Goal: Transaction & Acquisition: Subscribe to service/newsletter

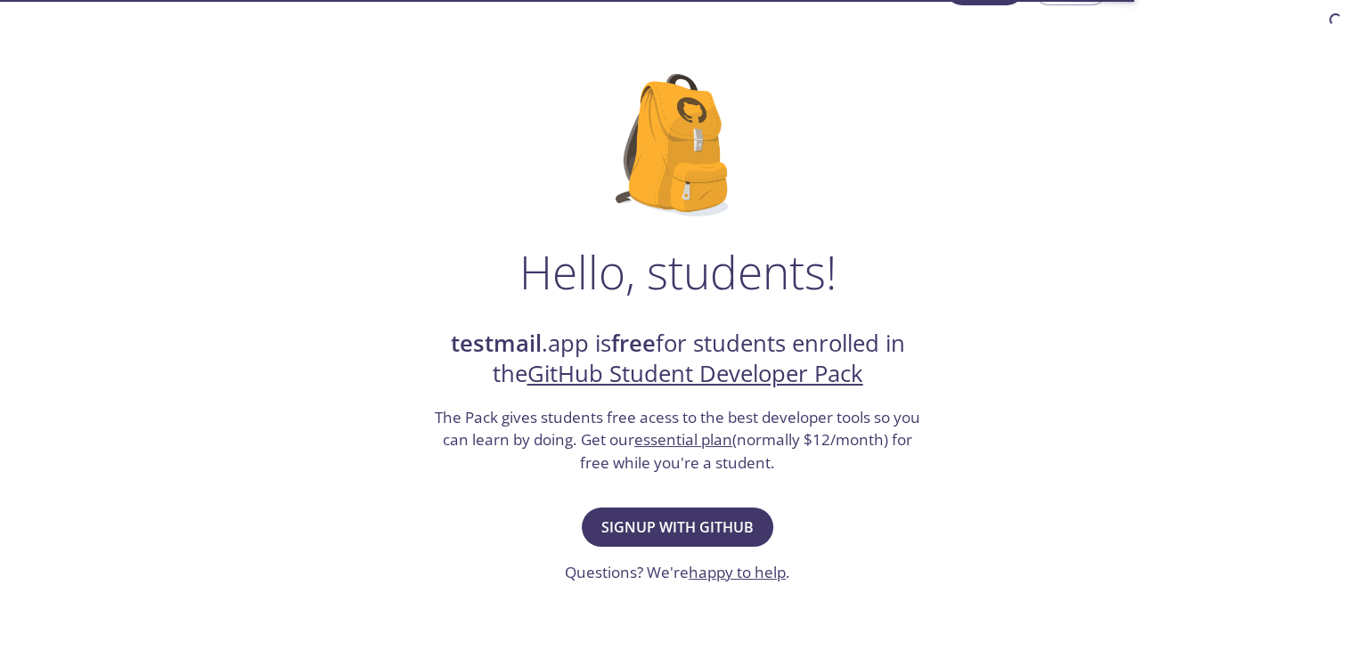
scroll to position [178, 0]
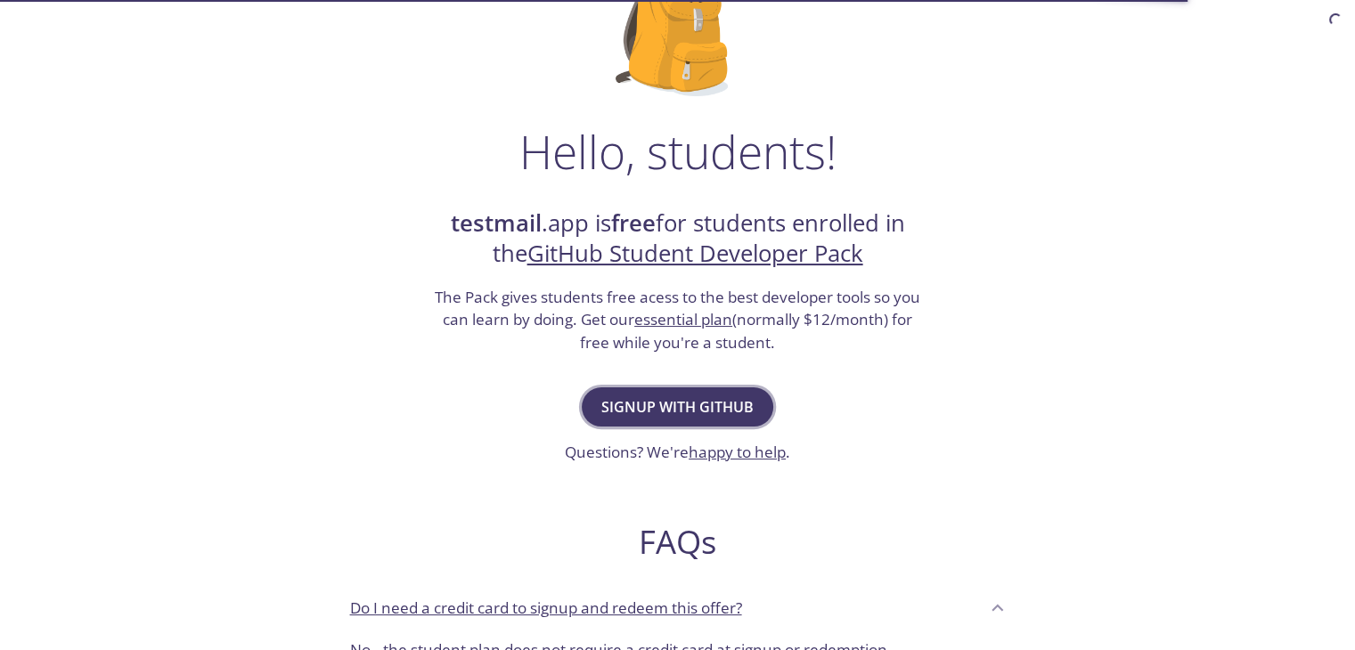
click at [716, 413] on span "Signup with GitHub" at bounding box center [677, 407] width 152 height 25
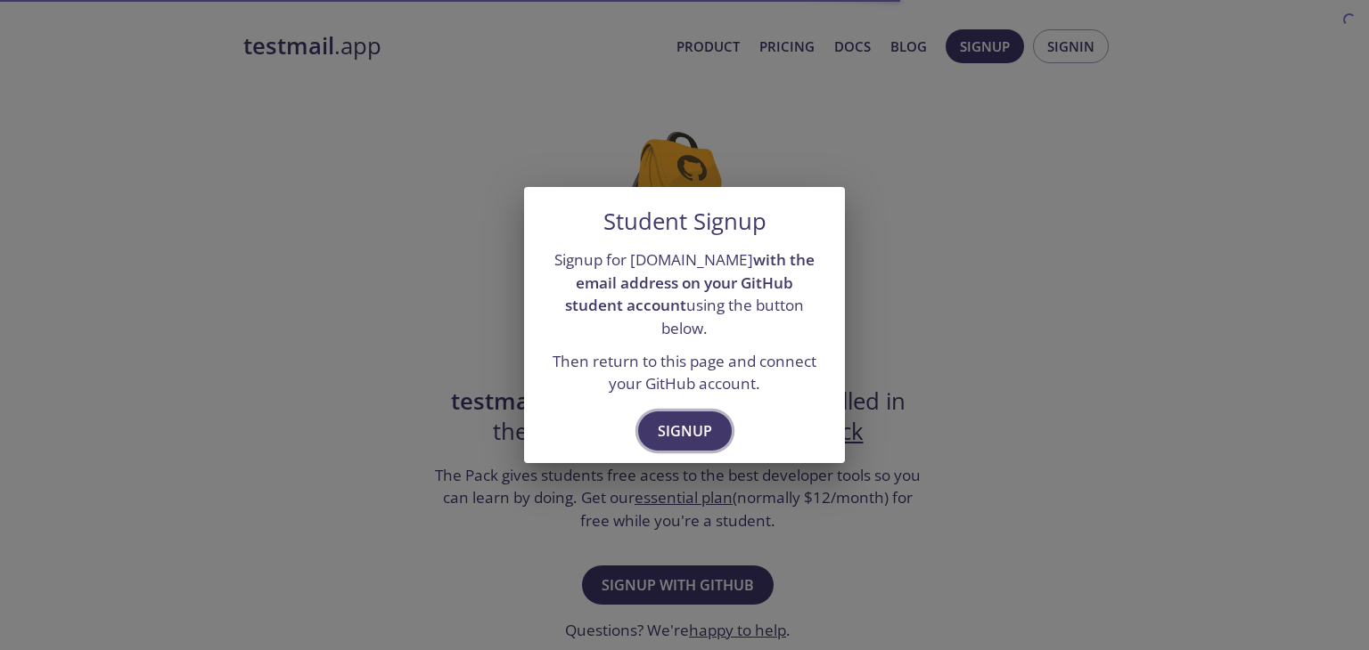
click at [681, 421] on span "Signup" at bounding box center [685, 431] width 54 height 25
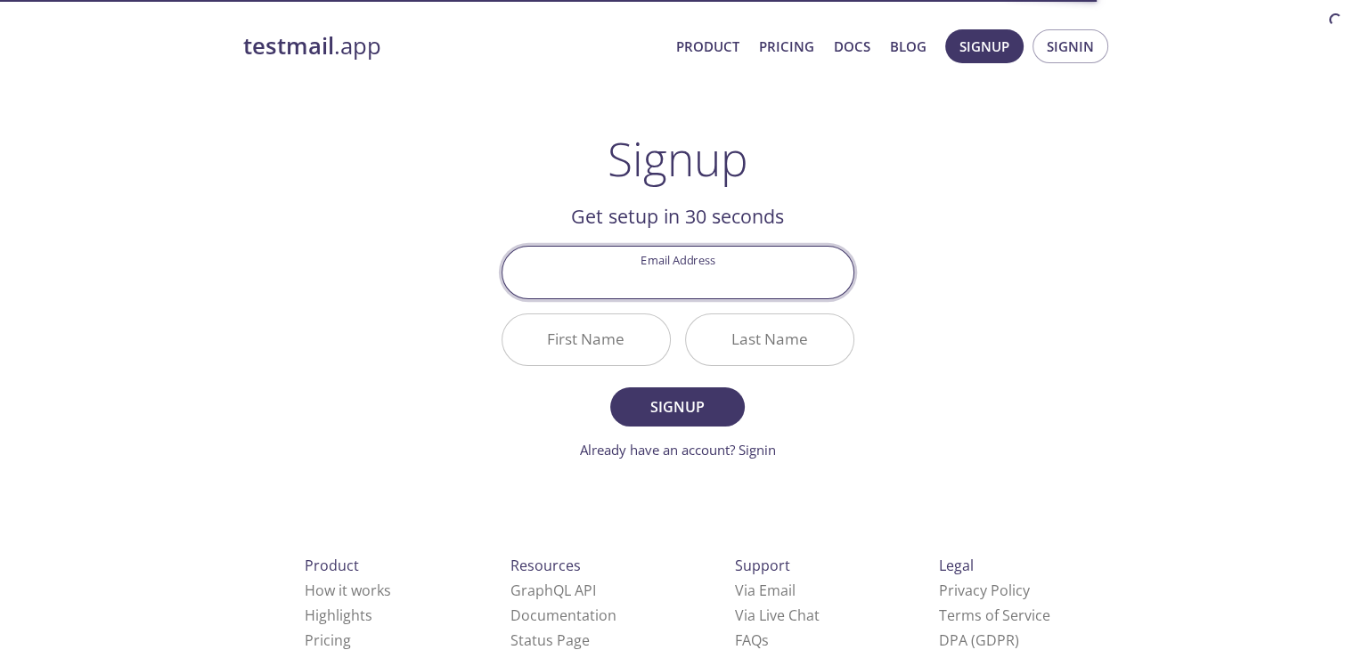
click at [681, 263] on input "Email Address" at bounding box center [678, 272] width 351 height 51
type input "[EMAIL_ADDRESS][DOMAIN_NAME]"
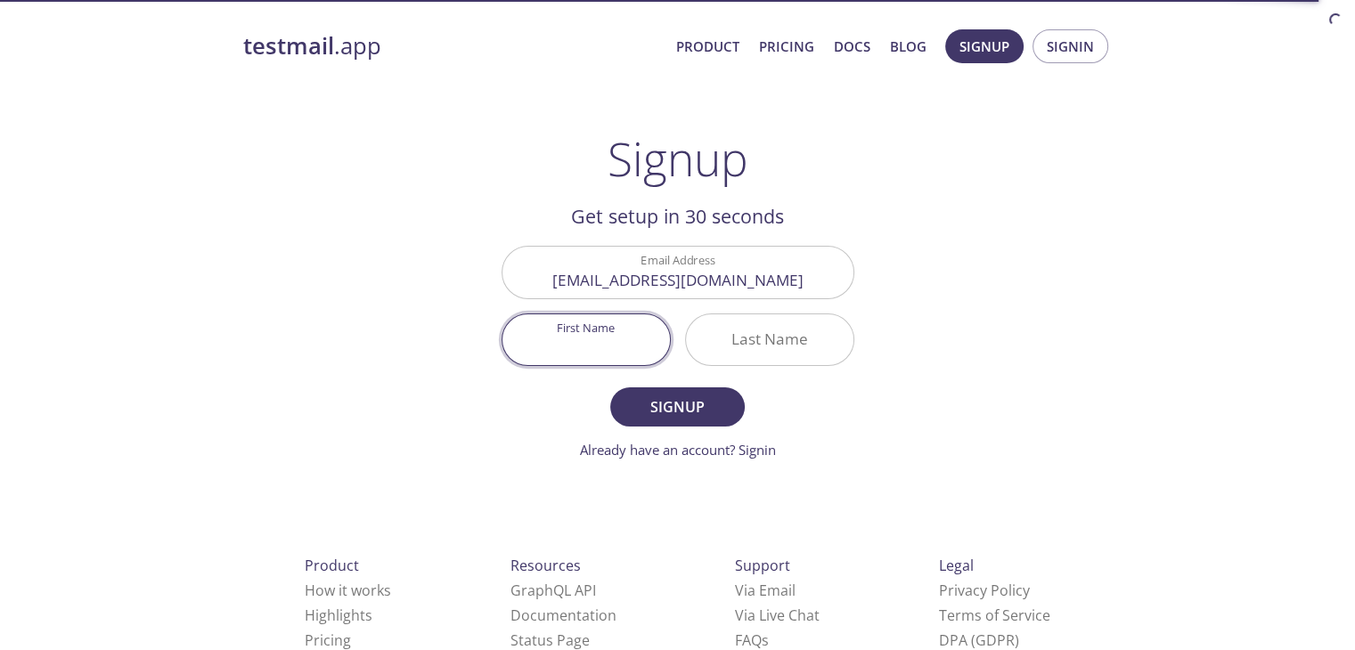
click at [633, 330] on input "First Name" at bounding box center [587, 340] width 168 height 51
type input "Wasep"
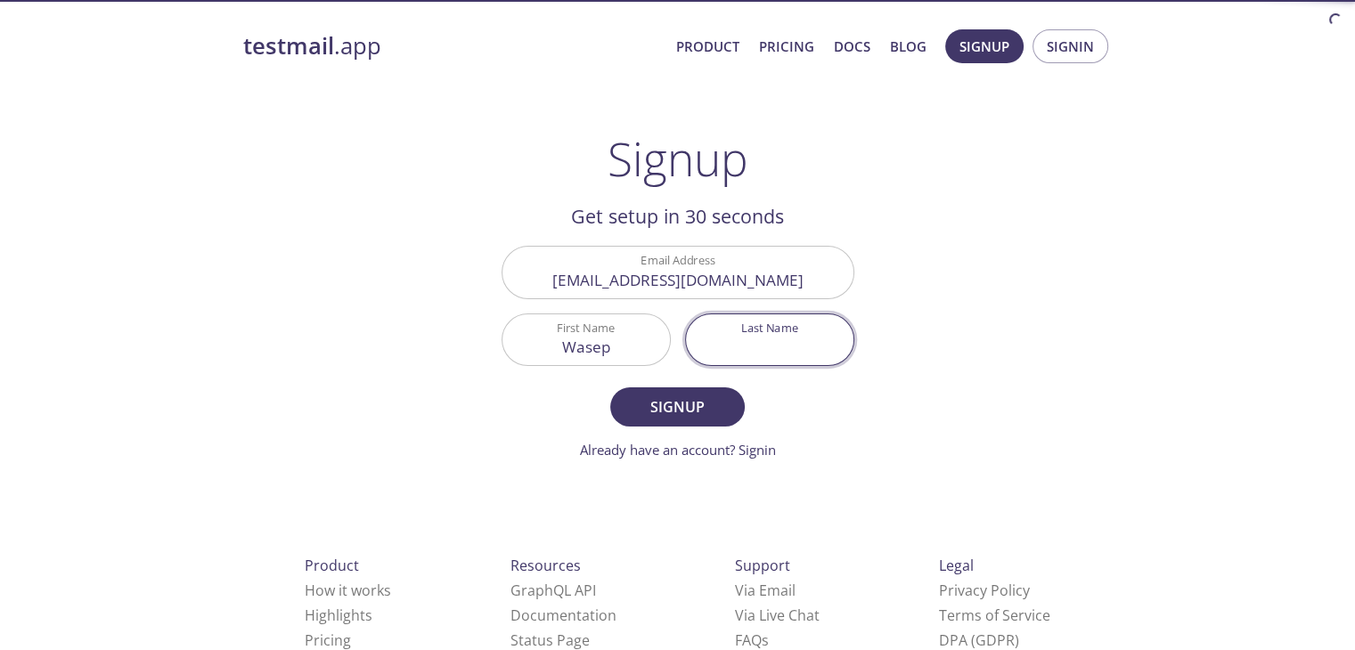
click at [743, 337] on input "Last Name" at bounding box center [770, 340] width 168 height 51
type input "[PERSON_NAME]"
click at [719, 405] on span "Signup" at bounding box center [677, 407] width 94 height 25
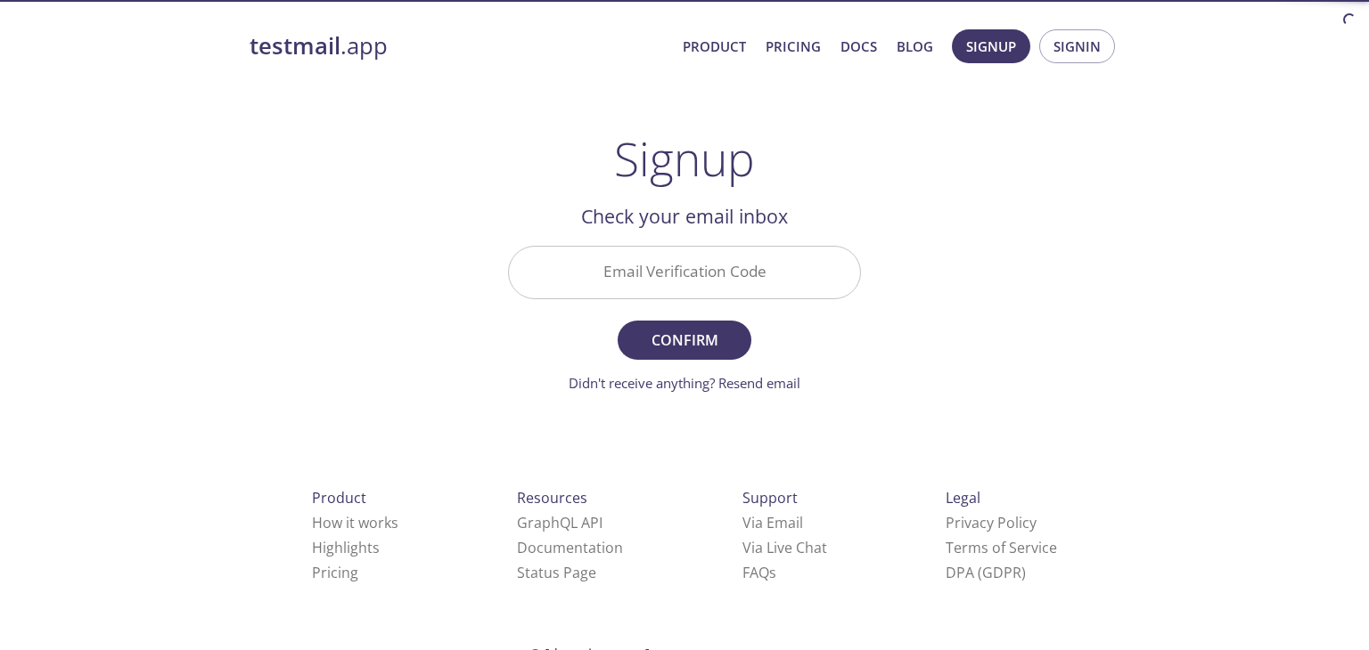
click at [727, 270] on input "Email Verification Code" at bounding box center [684, 272] width 351 height 51
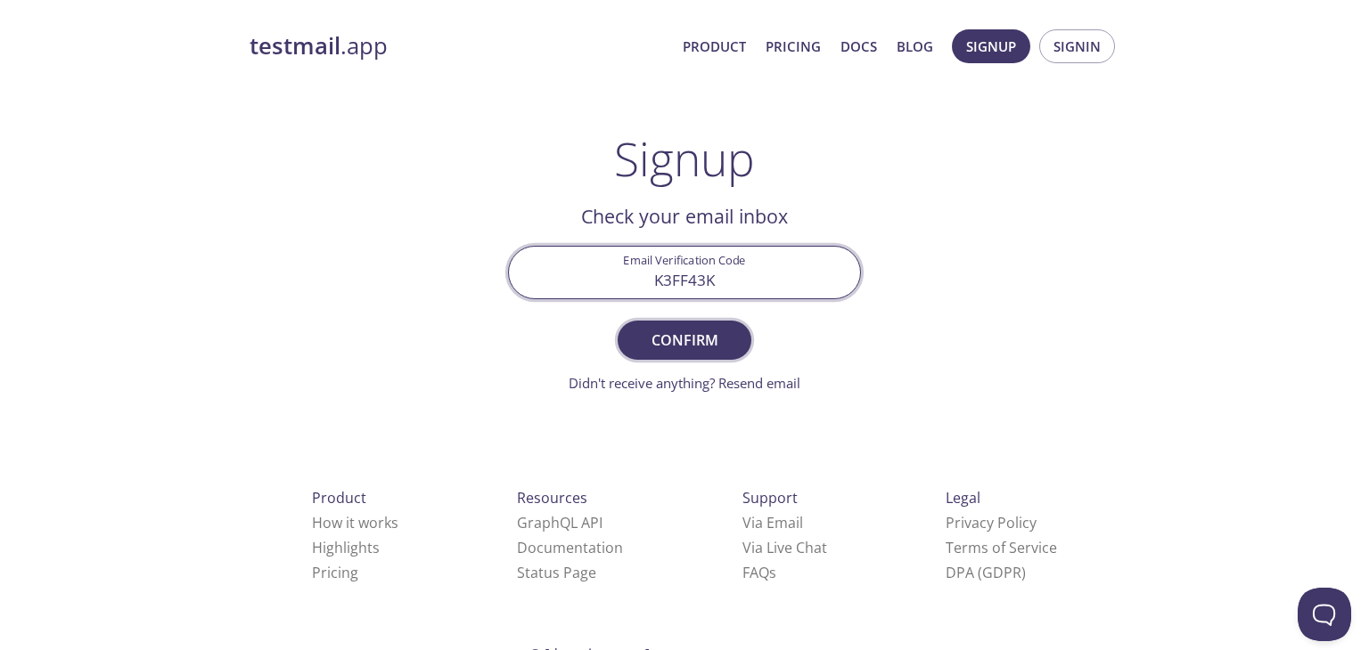
type input "K3FF43K"
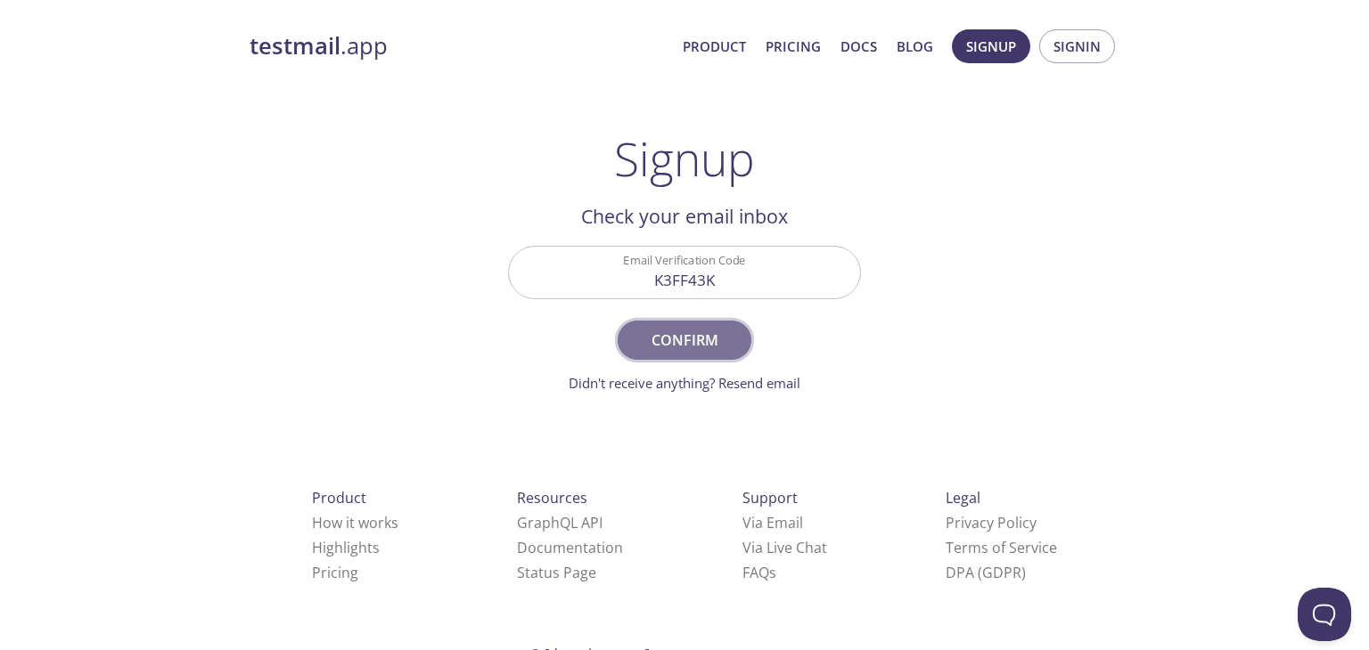
click at [669, 347] on span "Confirm" at bounding box center [684, 340] width 94 height 25
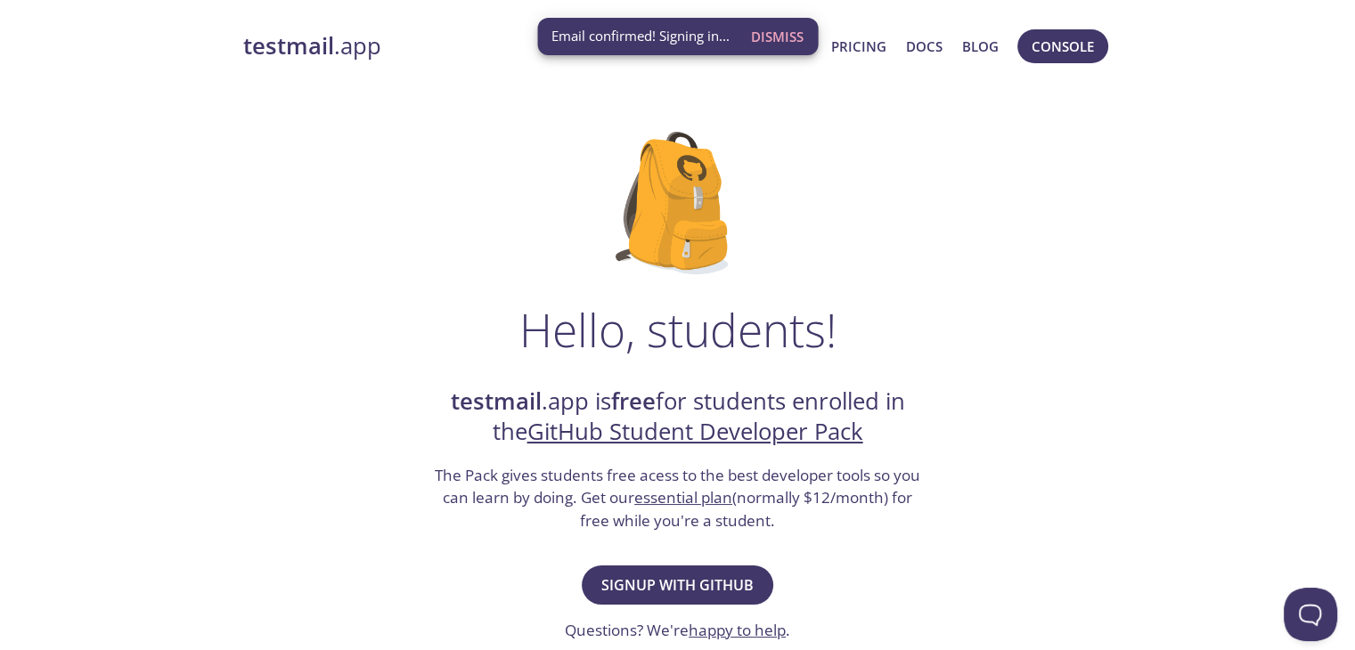
scroll to position [86, 0]
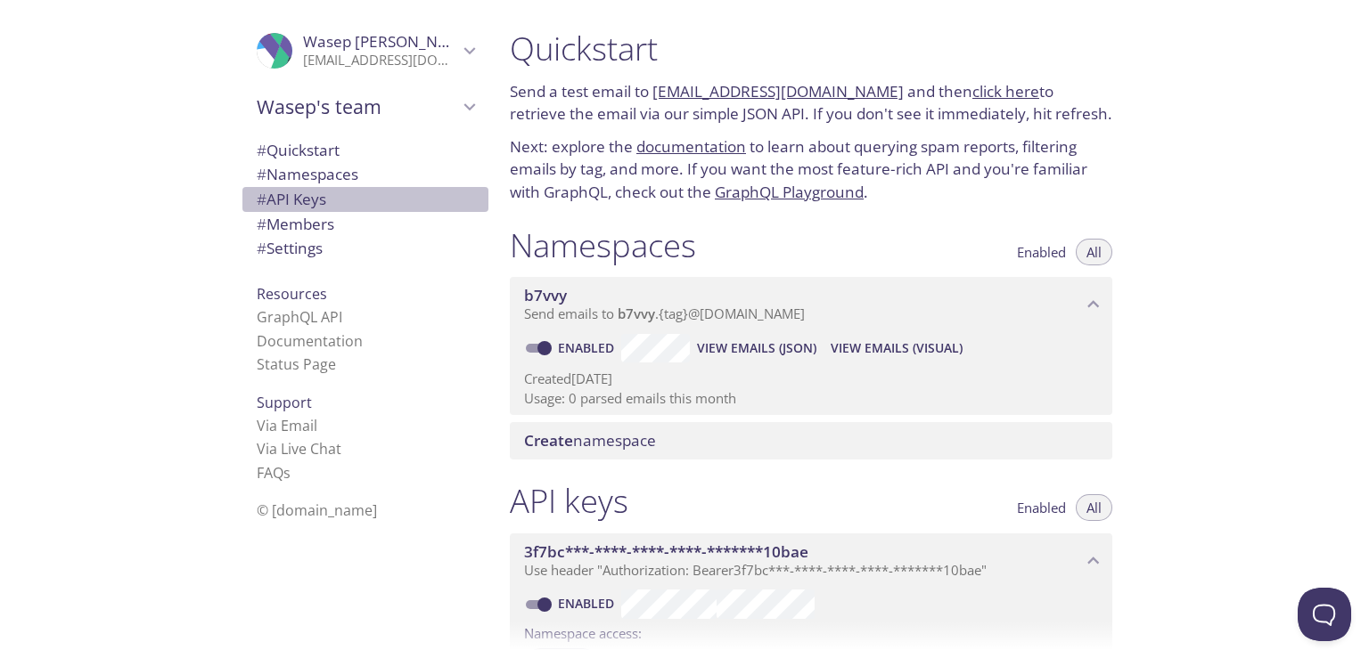
click at [296, 197] on span "# API Keys" at bounding box center [291, 199] width 69 height 20
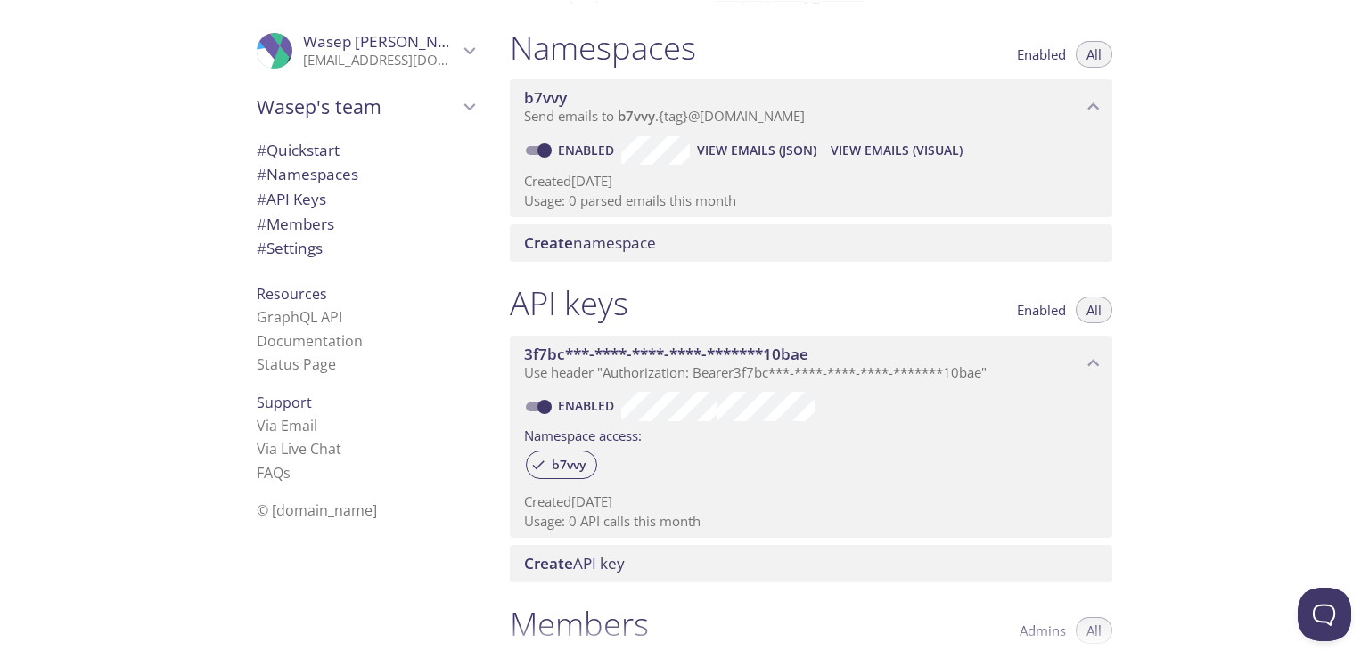
scroll to position [36, 0]
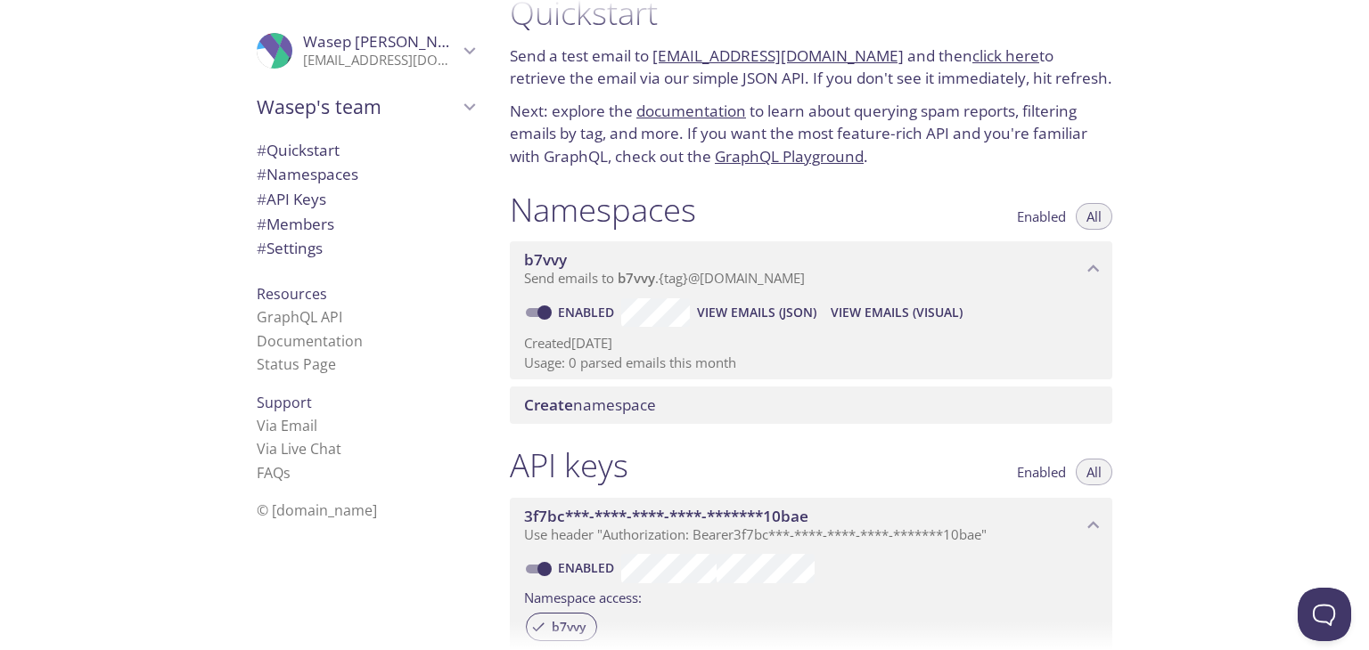
click at [332, 171] on span "# Namespaces" at bounding box center [308, 174] width 102 height 20
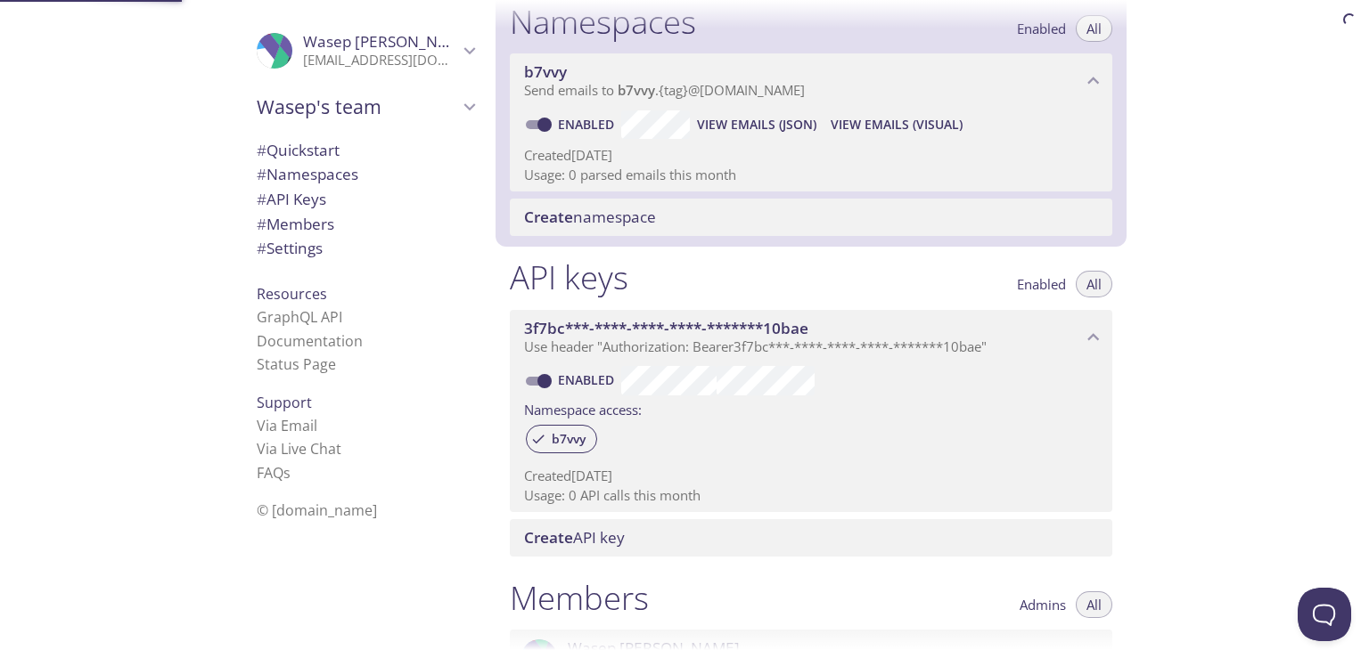
scroll to position [225, 0]
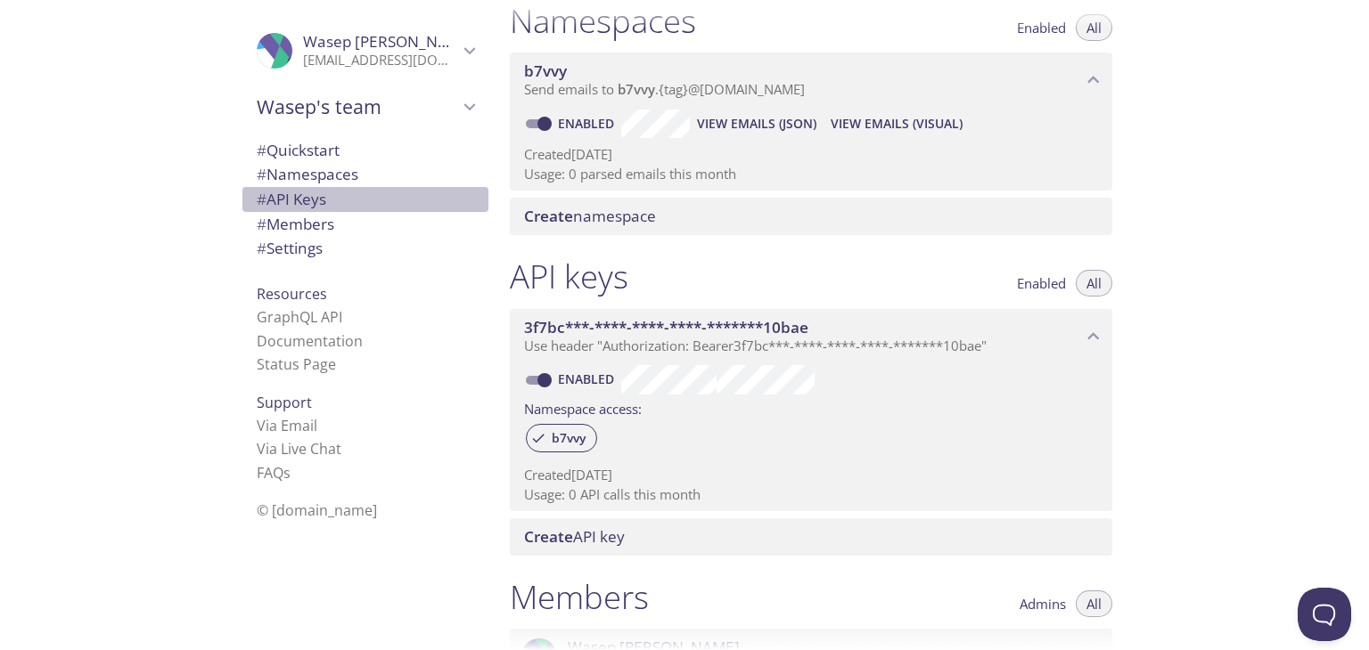
click at [310, 195] on span "# API Keys" at bounding box center [291, 199] width 69 height 20
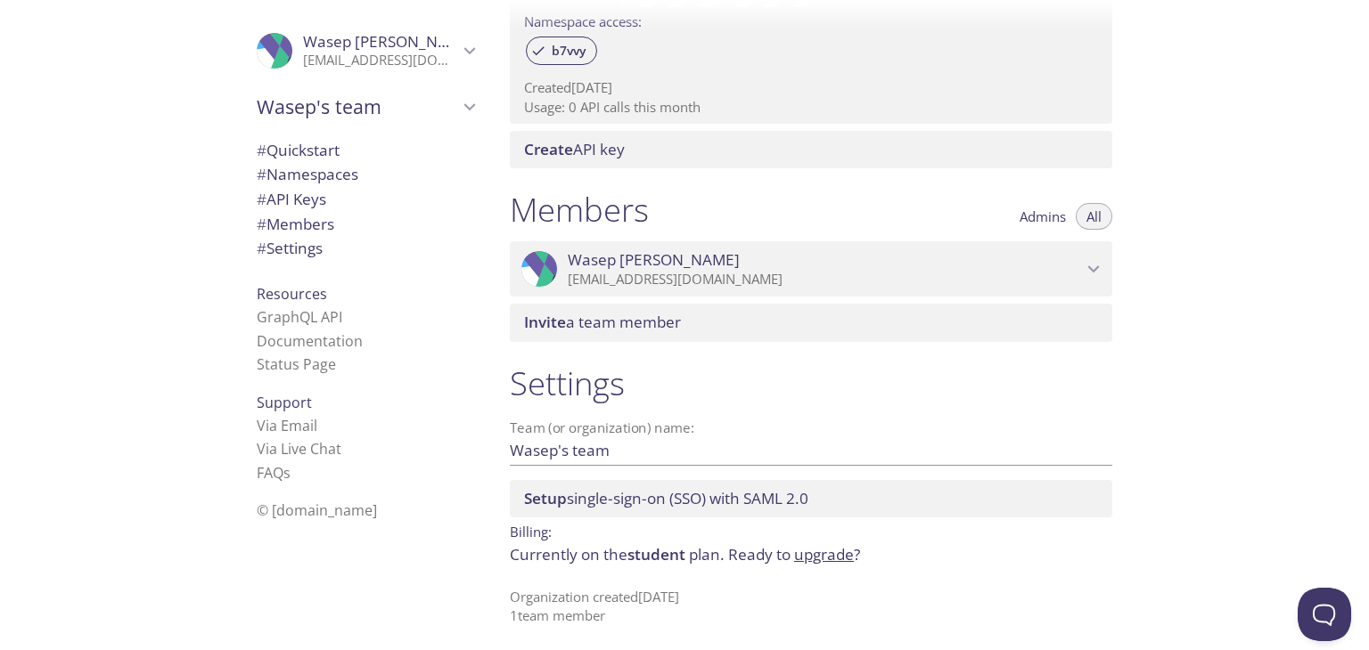
scroll to position [617, 0]
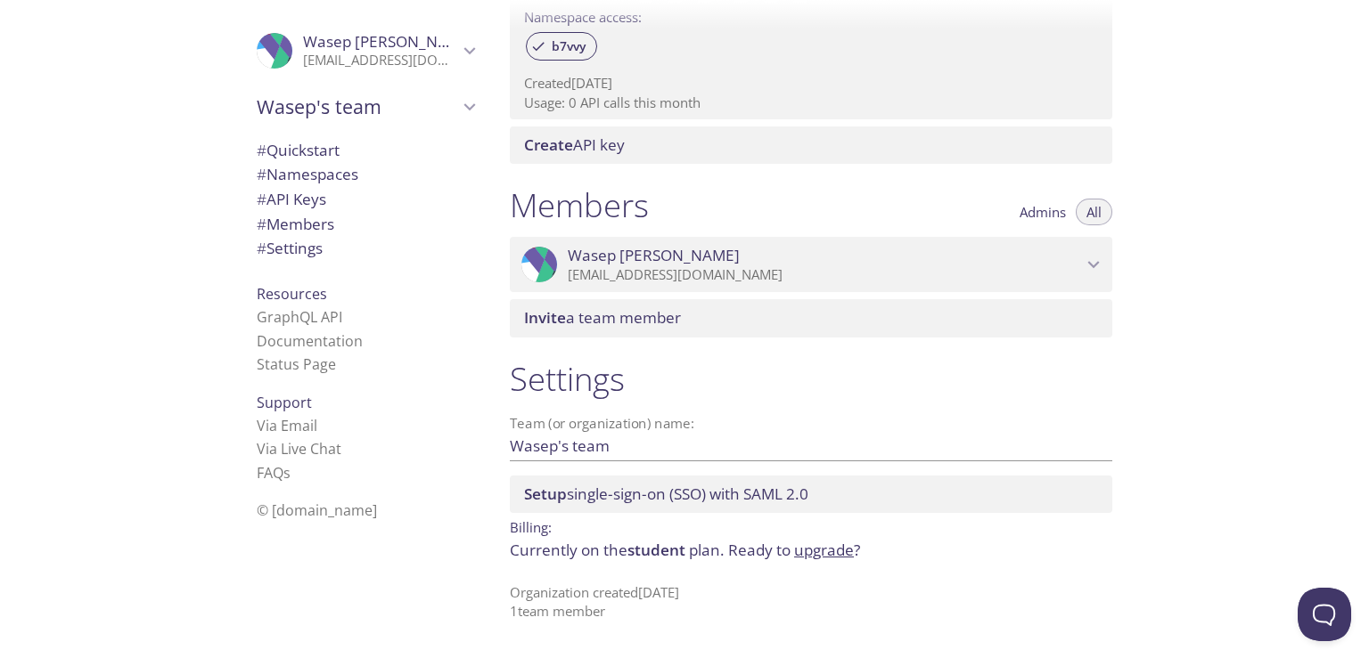
click at [961, 254] on span "Wasep AbdulAziz" at bounding box center [825, 256] width 514 height 20
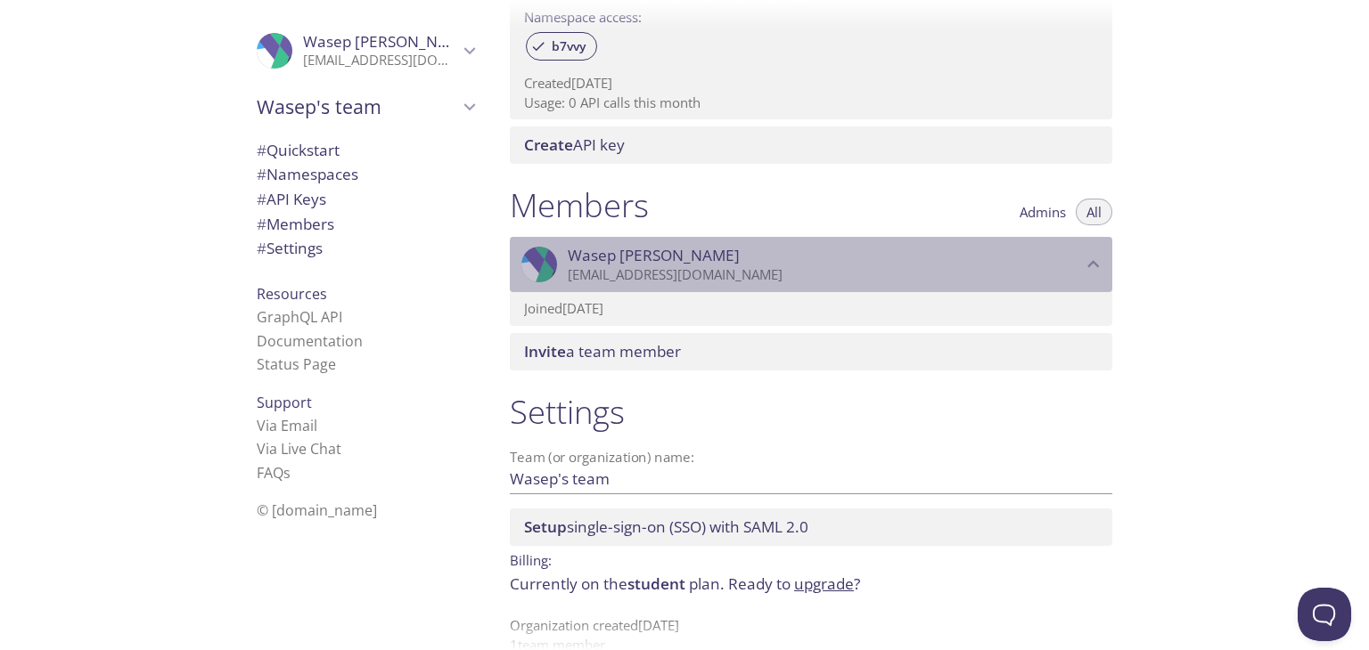
click at [958, 252] on span "Wasep AbdulAziz" at bounding box center [825, 256] width 514 height 20
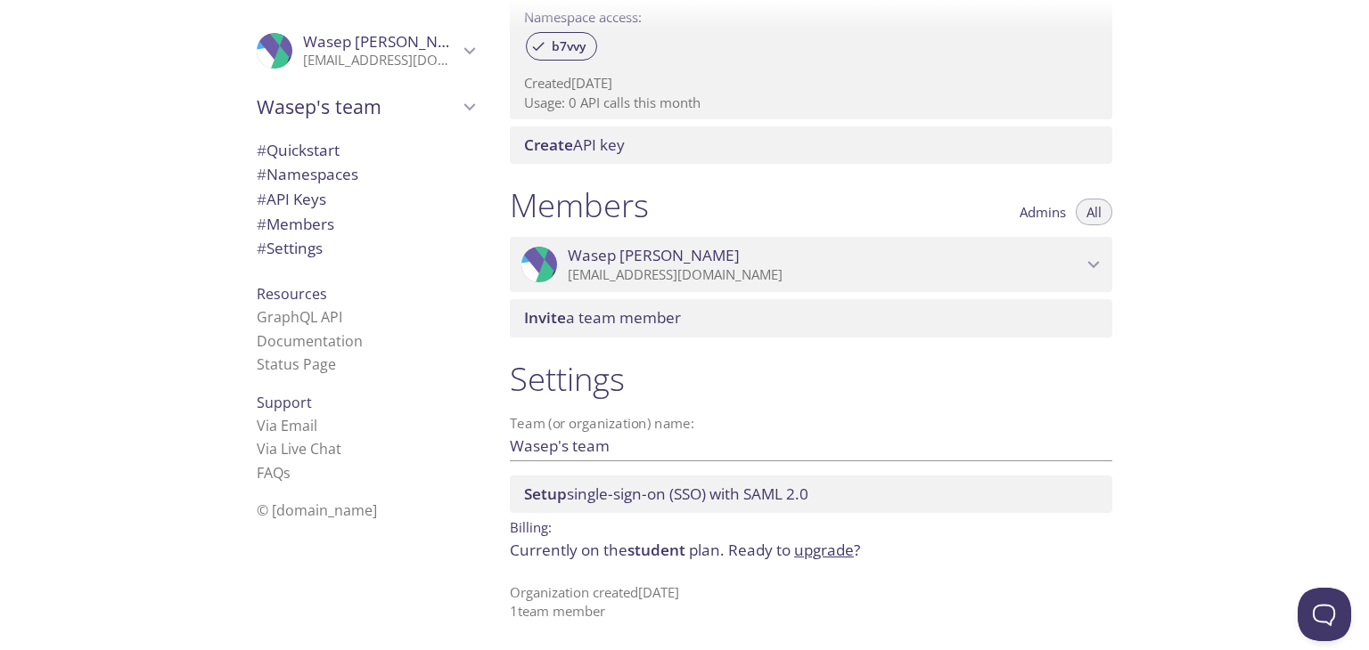
scroll to position [0, 0]
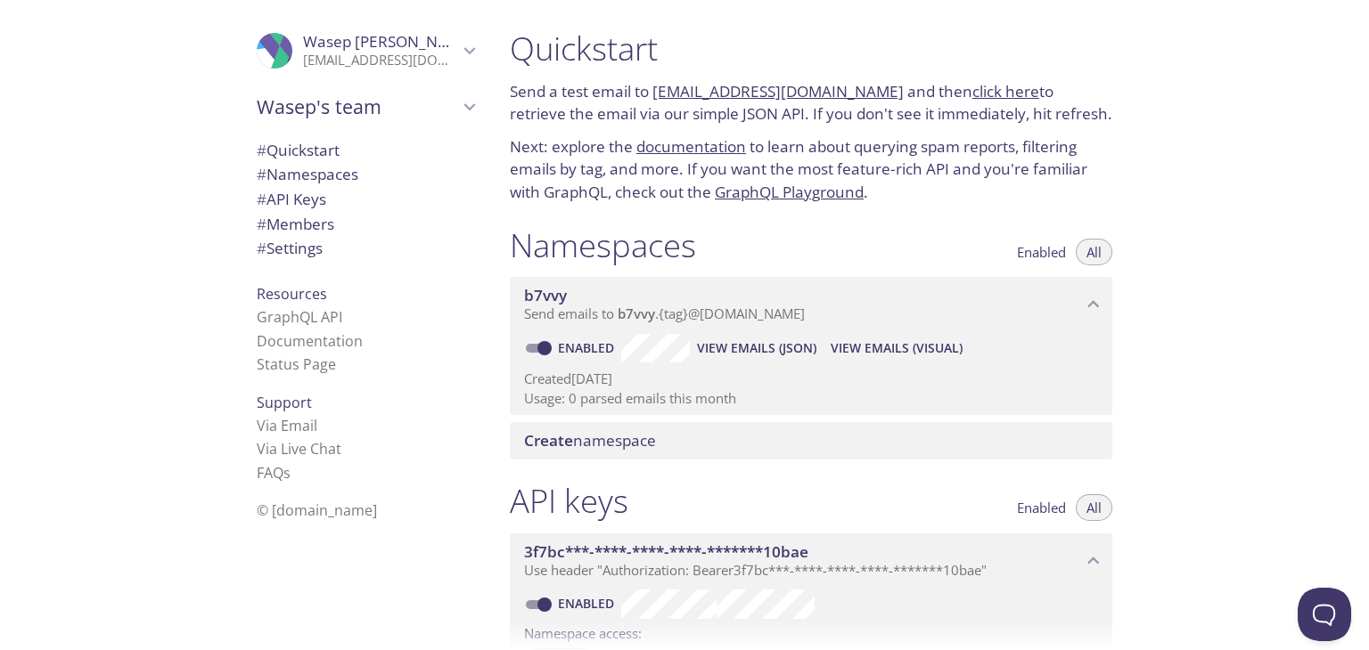
click at [890, 359] on button "View Emails (Visual)" at bounding box center [896, 348] width 146 height 29
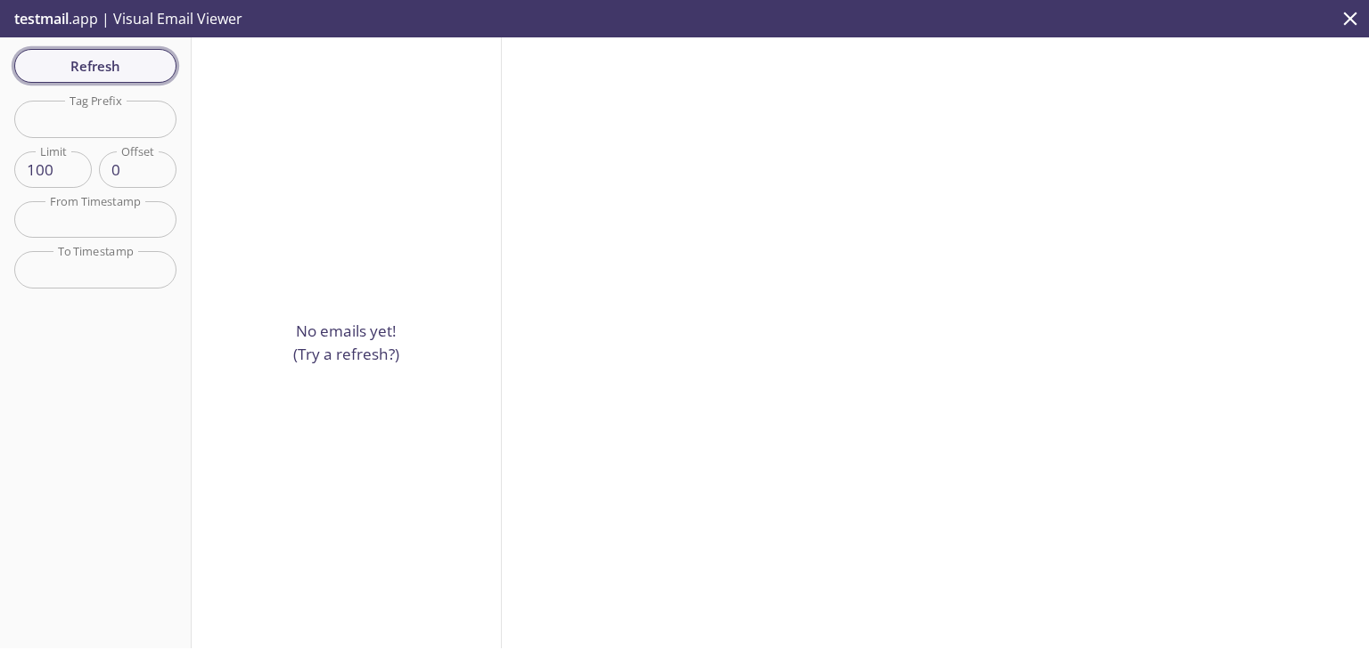
click at [95, 53] on button "Refresh" at bounding box center [95, 66] width 162 height 34
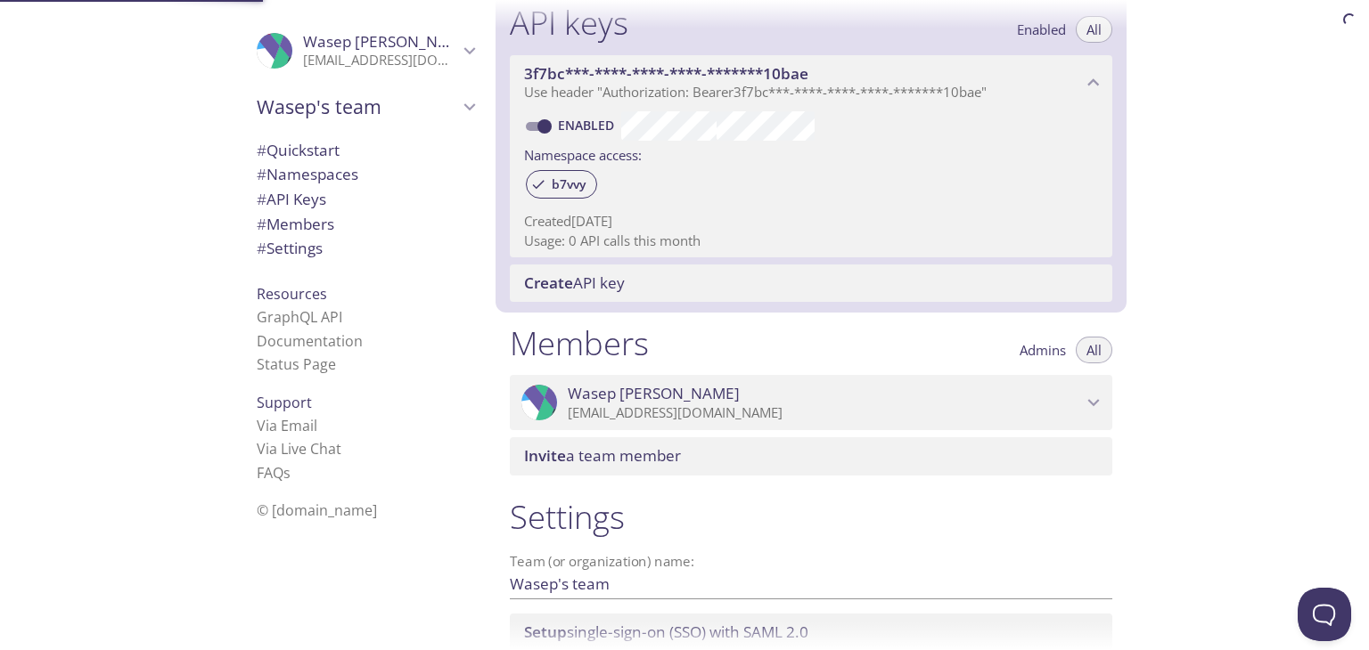
scroll to position [481, 0]
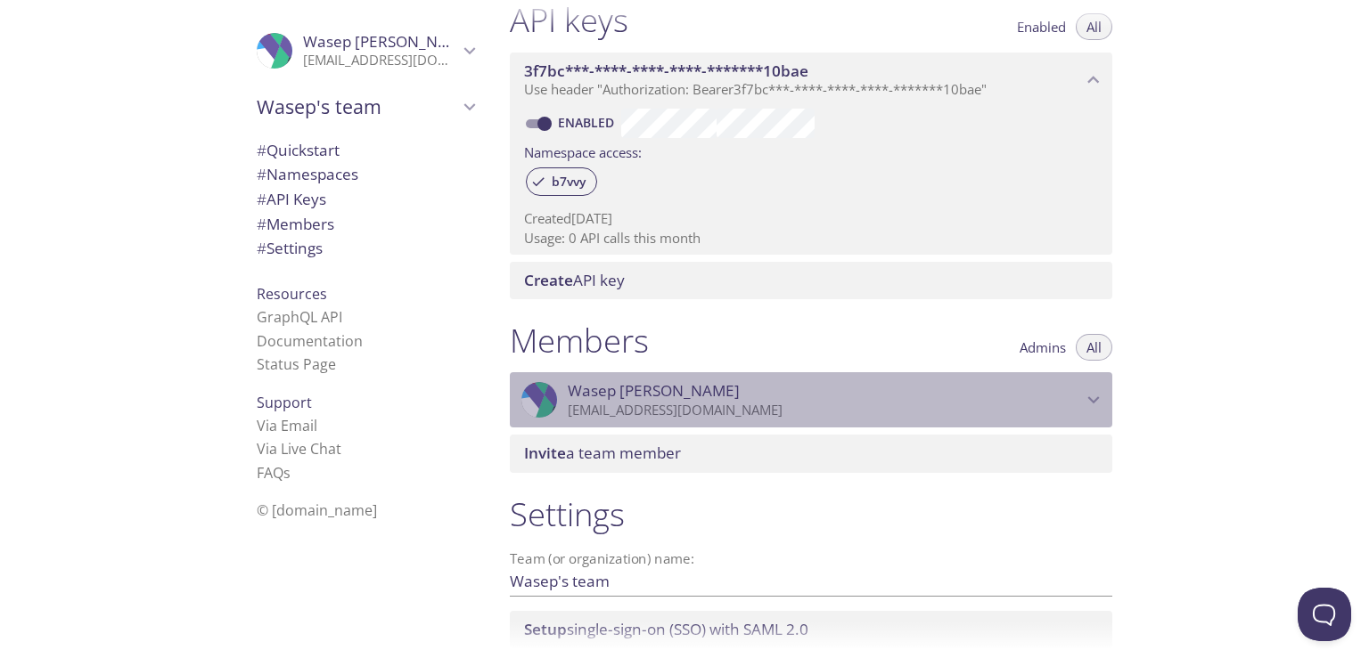
click at [694, 388] on span "Wasep AbdulAziz" at bounding box center [825, 391] width 514 height 20
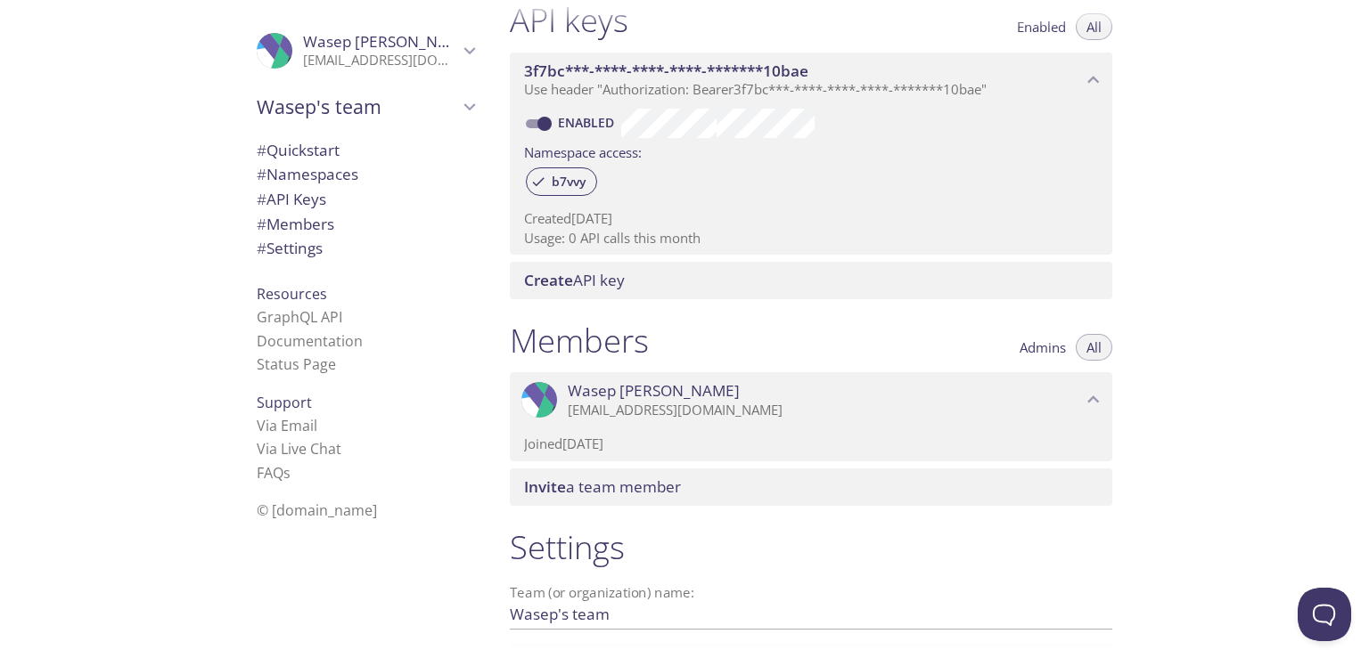
click at [694, 388] on span "Wasep AbdulAziz" at bounding box center [825, 391] width 514 height 20
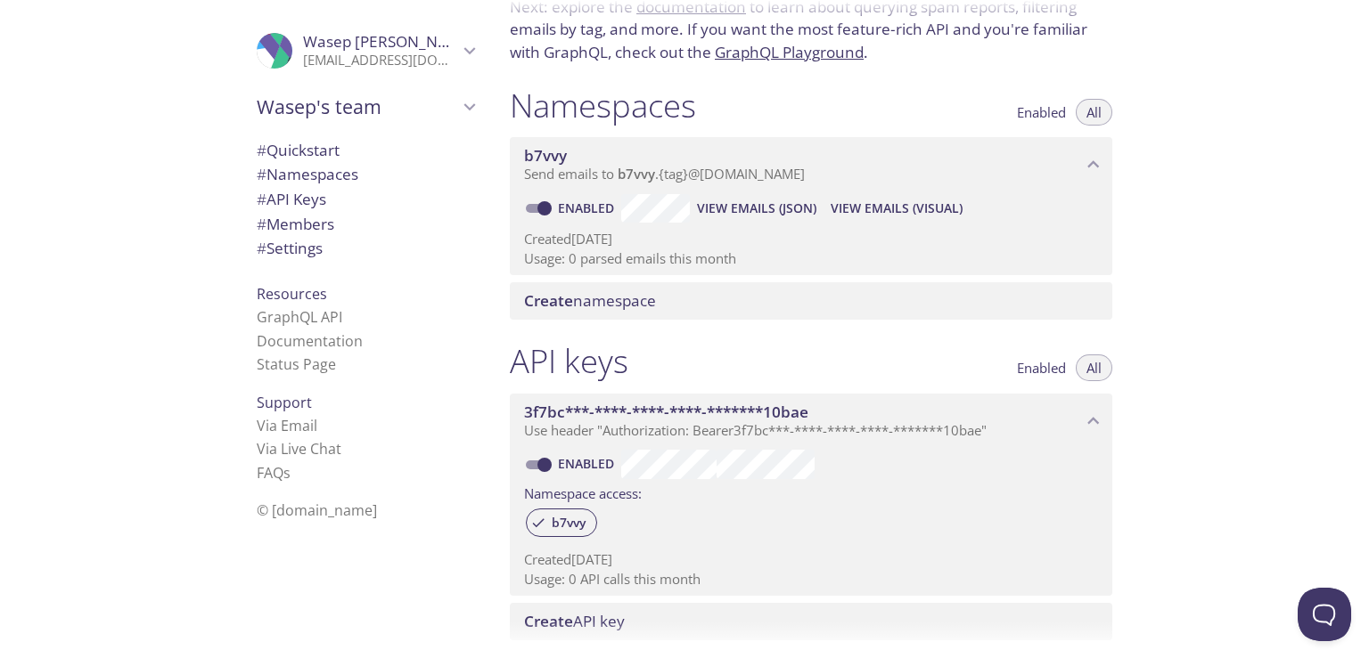
scroll to position [0, 0]
